Goal: Transaction & Acquisition: Purchase product/service

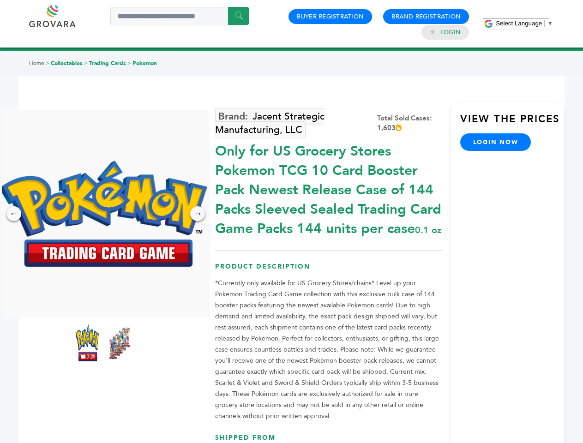
click at [524, 23] on span "Select Language" at bounding box center [519, 23] width 46 height 7
click at [103, 214] on img at bounding box center [104, 214] width 208 height 106
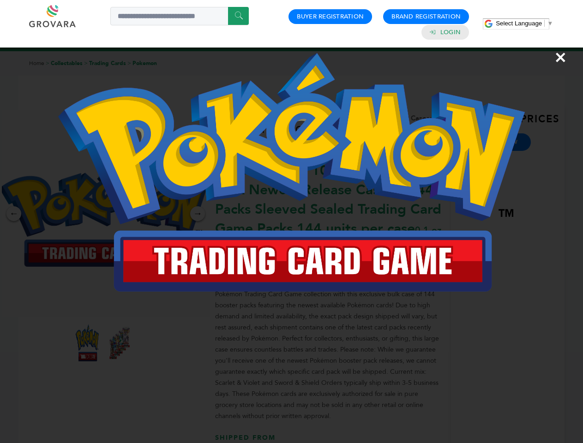
click at [14, 214] on div "×" at bounding box center [291, 221] width 583 height 443
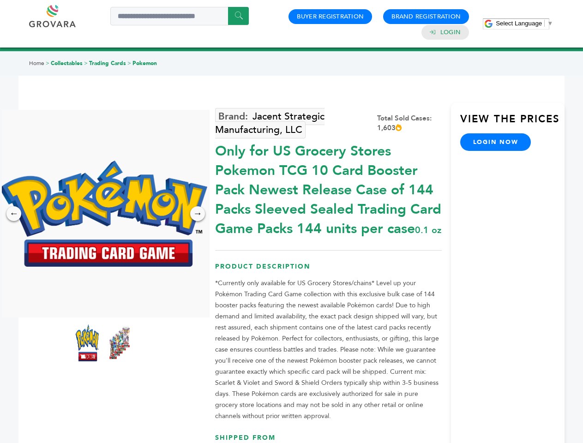
click at [198, 214] on div "→" at bounding box center [197, 213] width 15 height 15
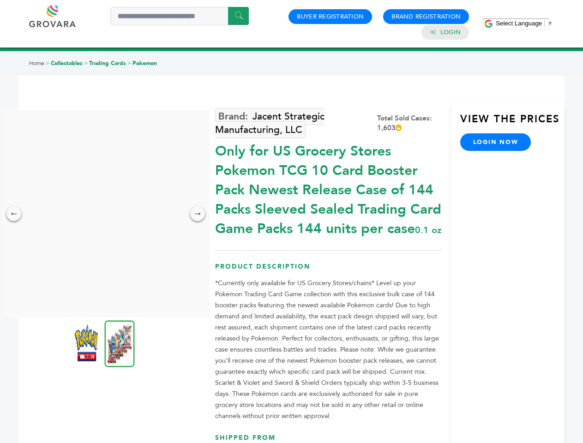
click at [87, 343] on img at bounding box center [86, 342] width 23 height 37
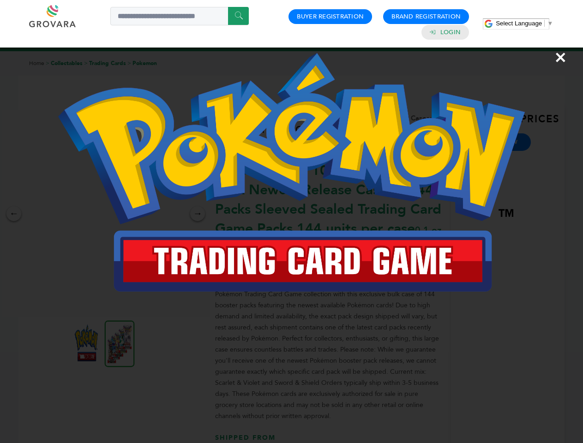
click at [120, 343] on div "×" at bounding box center [291, 221] width 583 height 443
